Goal: Communication & Community: Answer question/provide support

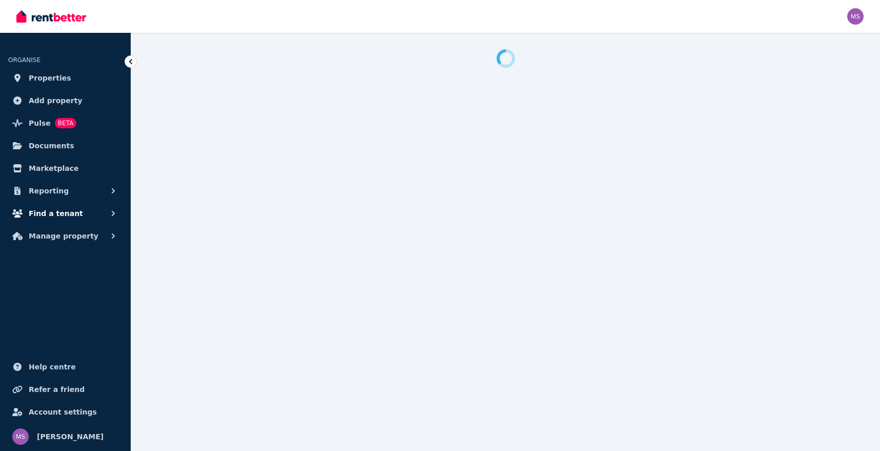
click at [56, 212] on span "Find a tenant" at bounding box center [56, 213] width 54 height 12
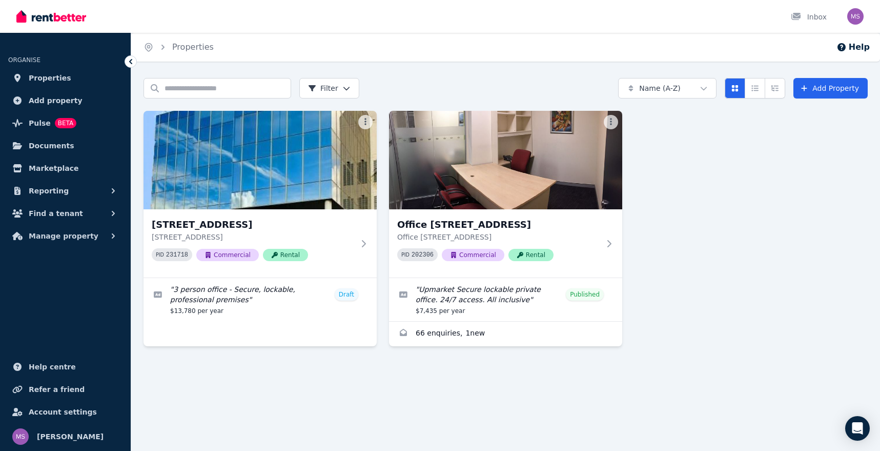
click at [56, 212] on span "Find a tenant" at bounding box center [56, 213] width 54 height 12
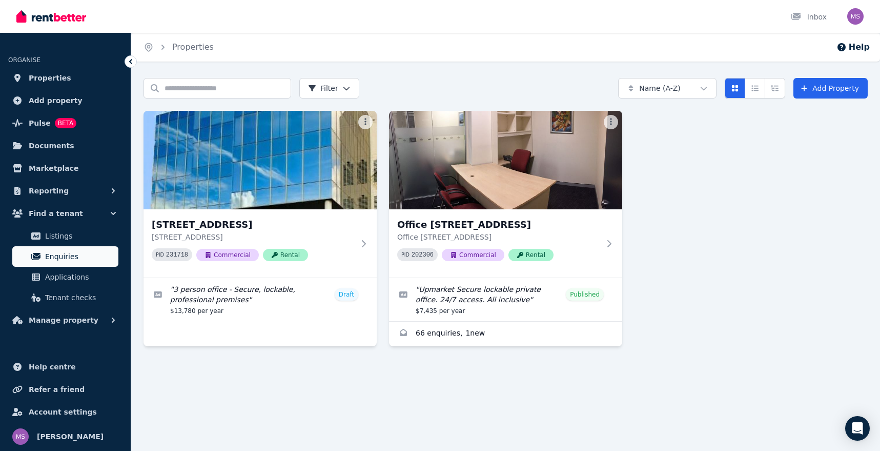
click at [49, 256] on span "Enquiries" at bounding box center [79, 256] width 69 height 12
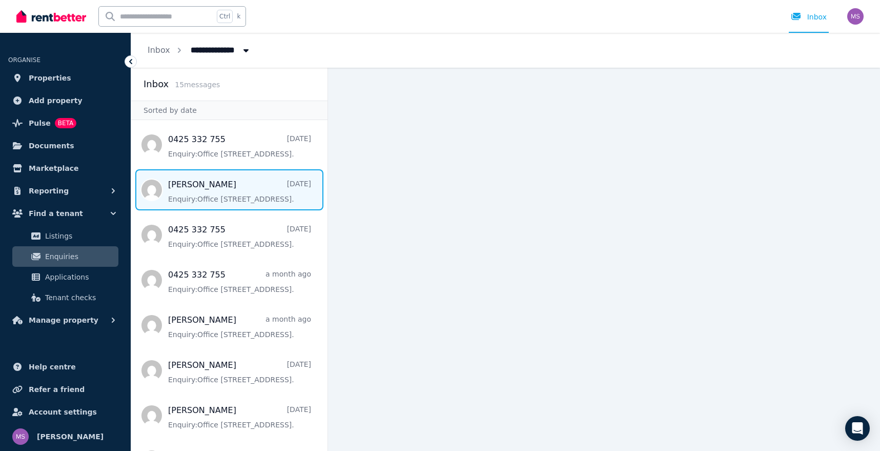
click at [269, 204] on span "Message list" at bounding box center [229, 189] width 196 height 41
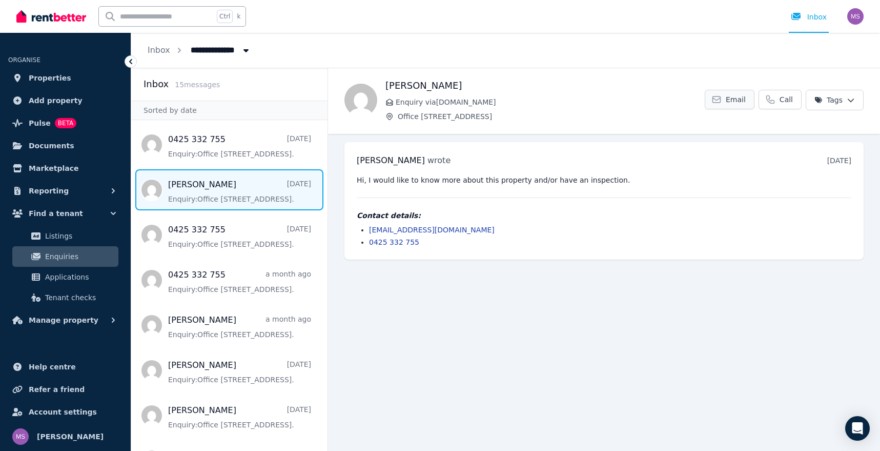
click at [730, 103] on link "Email" at bounding box center [730, 99] width 50 height 19
